Goal: Task Accomplishment & Management: Manage account settings

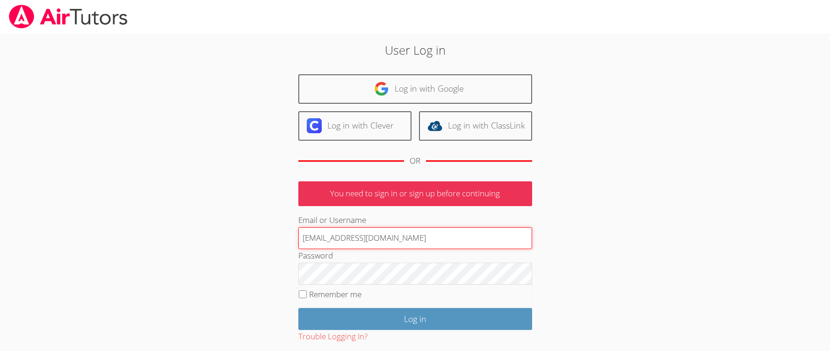
click at [311, 239] on input "[EMAIL_ADDRESS][DOMAIN_NAME]" at bounding box center [415, 238] width 234 height 22
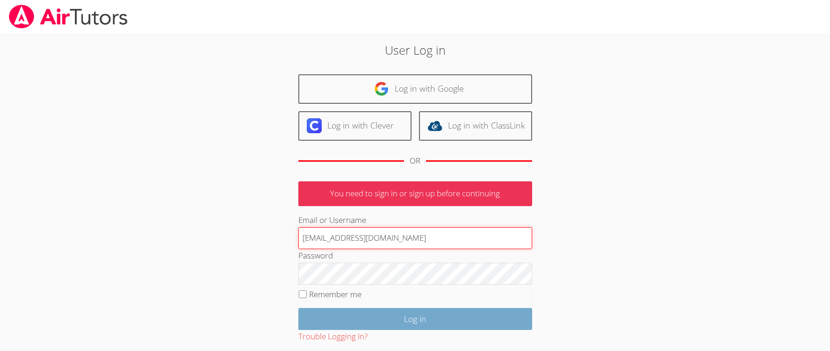
type input "[EMAIL_ADDRESS][DOMAIN_NAME]"
click at [433, 315] on input "Log in" at bounding box center [415, 319] width 234 height 22
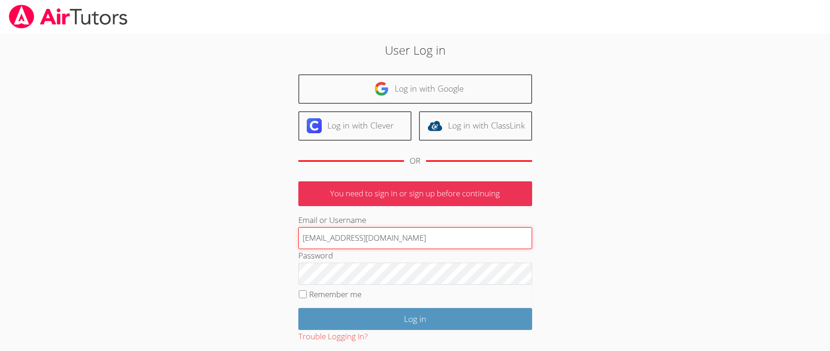
click at [312, 242] on input "[EMAIL_ADDRESS][DOMAIN_NAME]" at bounding box center [415, 238] width 234 height 22
type input "[EMAIL_ADDRESS][DOMAIN_NAME]"
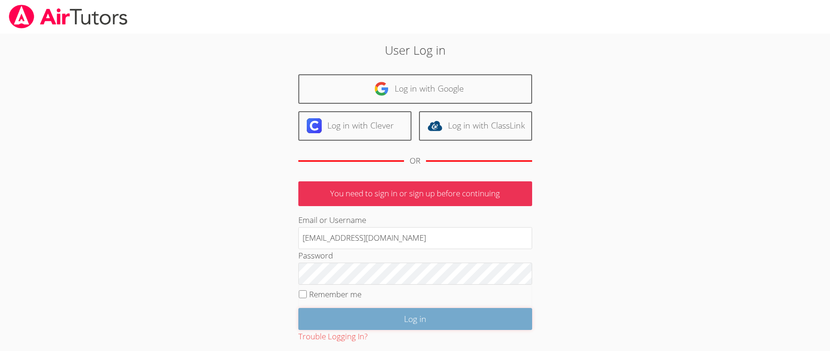
click at [399, 316] on input "Log in" at bounding box center [415, 319] width 234 height 22
click at [392, 316] on input "Log in" at bounding box center [415, 319] width 234 height 22
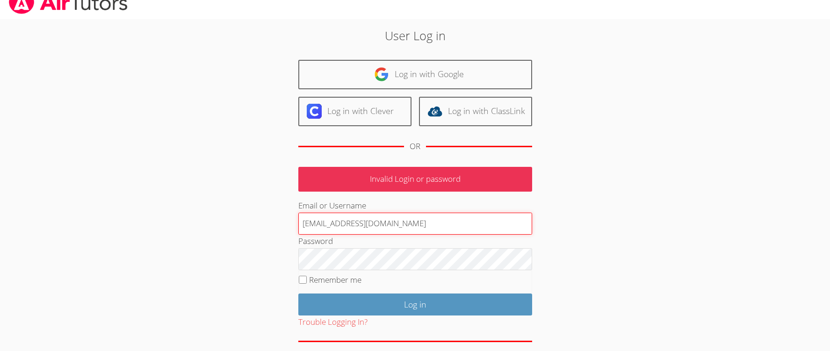
scroll to position [31, 0]
